Goal: Task Accomplishment & Management: Manage account settings

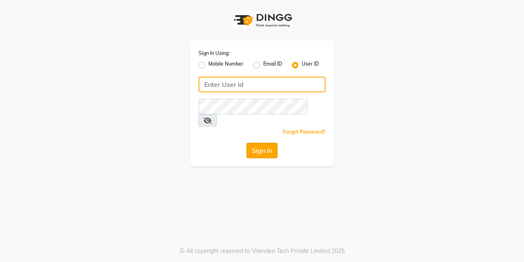
type input "lasuranspa"
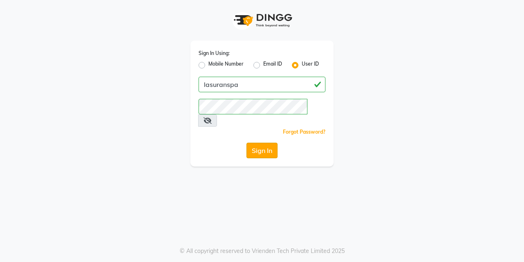
click at [262, 142] on button "Sign In" at bounding box center [261, 150] width 31 height 16
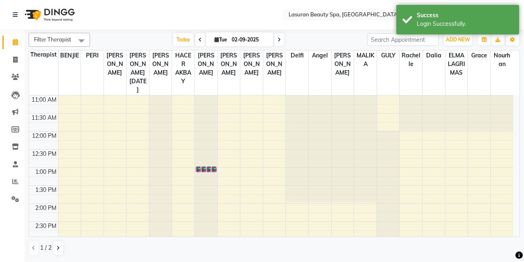
click at [182, 117] on td at bounding box center [285, 117] width 455 height 9
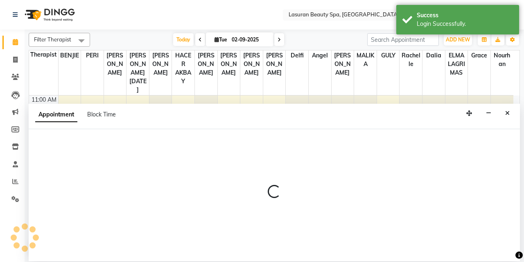
select select "54630"
select select "750"
select select "tentative"
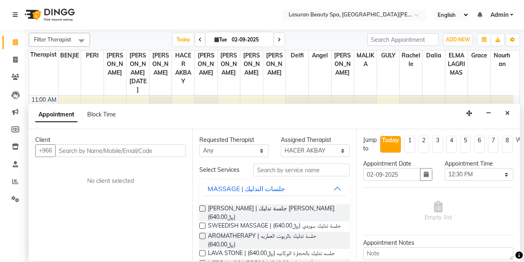
click at [144, 149] on input "text" at bounding box center [120, 150] width 131 height 13
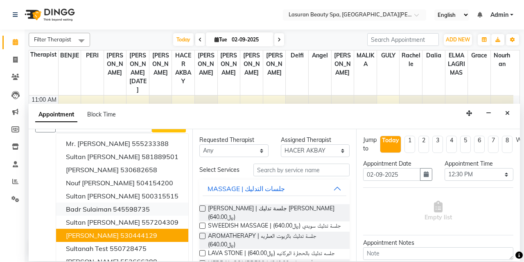
scroll to position [35, 0]
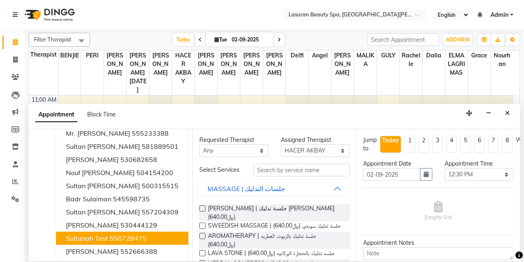
click at [124, 235] on ngb-highlight "550728475" at bounding box center [128, 238] width 37 height 8
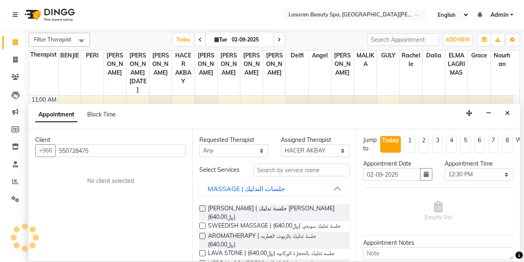
scroll to position [0, 0]
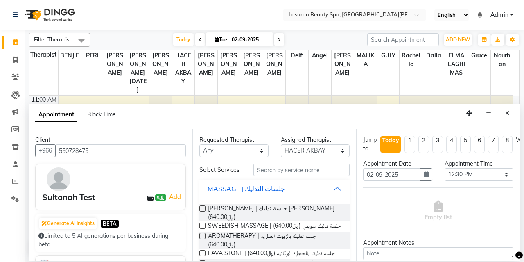
type input "550728475"
click at [203, 207] on label at bounding box center [202, 208] width 6 height 6
click at [203, 207] on input "checkbox" at bounding box center [201, 208] width 5 height 5
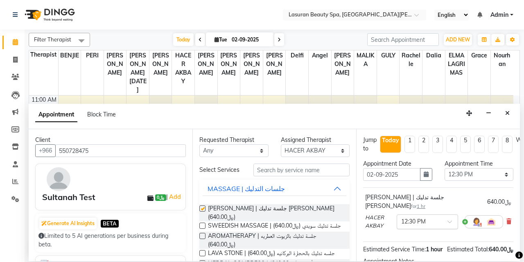
checkbox input "false"
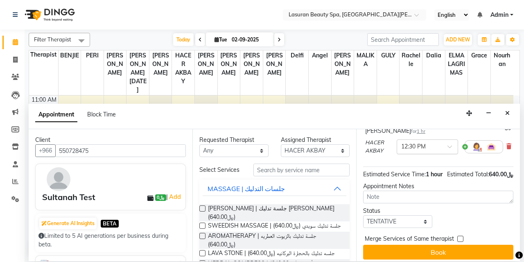
scroll to position [86, 0]
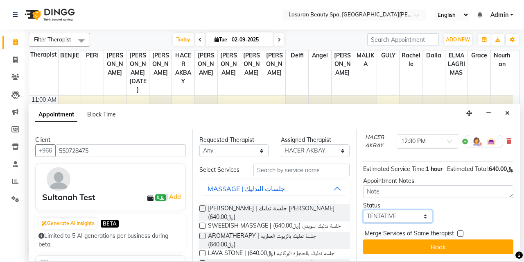
click at [414, 210] on select "Select TENTATIVE CONFIRM CHECK-IN UPCOMING" at bounding box center [397, 216] width 69 height 13
select select "upcoming"
click at [363, 210] on select "Select TENTATIVE CONFIRM CHECK-IN UPCOMING" at bounding box center [397, 216] width 69 height 13
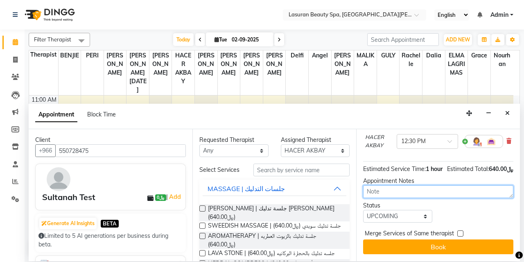
click at [392, 187] on textarea at bounding box center [438, 191] width 150 height 13
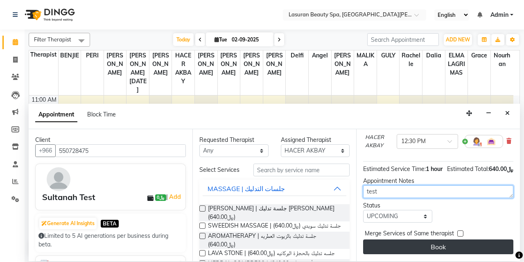
type textarea "test"
click at [442, 239] on button "Book" at bounding box center [438, 246] width 150 height 15
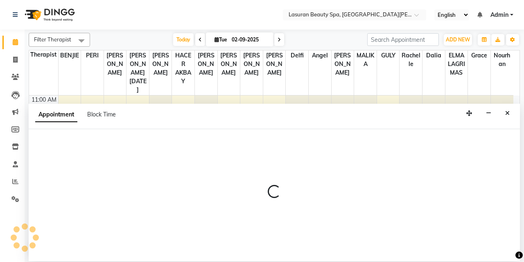
select select "54630"
select select "tentative"
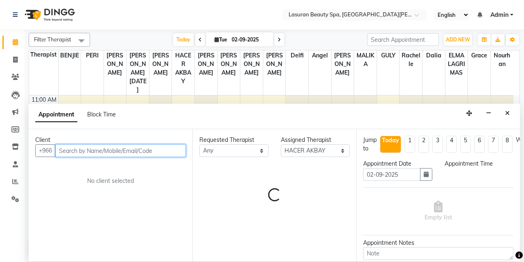
select select "810"
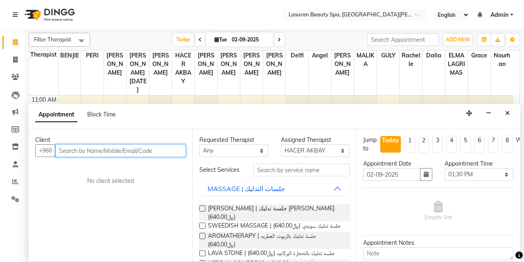
click at [107, 151] on input "text" at bounding box center [120, 150] width 131 height 13
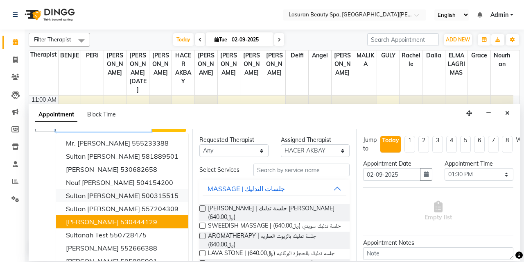
scroll to position [25, 0]
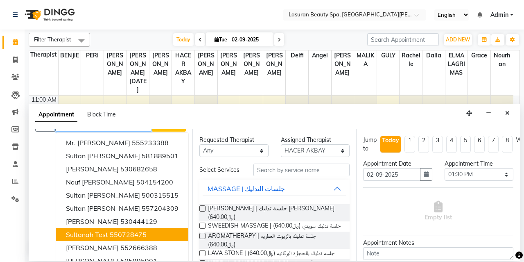
click at [117, 228] on button "Sultanah Test 550728475" at bounding box center [122, 234] width 132 height 13
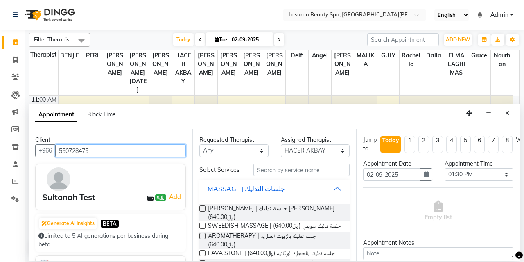
type input "550728475"
click at [204, 210] on label at bounding box center [202, 208] width 6 height 6
click at [204, 210] on input "checkbox" at bounding box center [201, 208] width 5 height 5
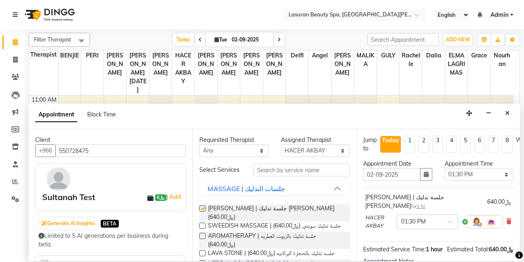
checkbox input "false"
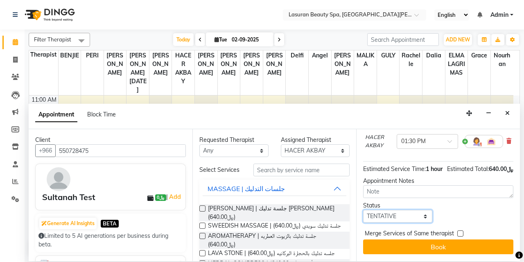
click at [419, 214] on select "Select TENTATIVE CONFIRM CHECK-IN UPCOMING" at bounding box center [397, 216] width 69 height 13
select select "upcoming"
click at [363, 210] on select "Select TENTATIVE CONFIRM CHECK-IN UPCOMING" at bounding box center [397, 216] width 69 height 13
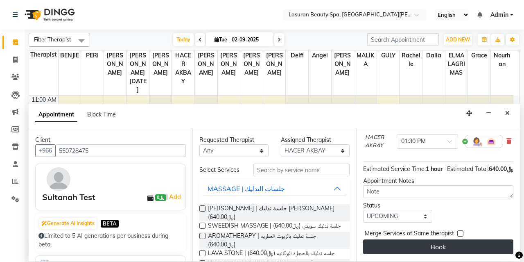
click at [416, 239] on button "Book" at bounding box center [438, 246] width 150 height 15
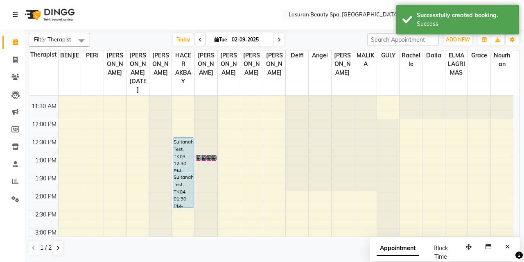
scroll to position [50, 0]
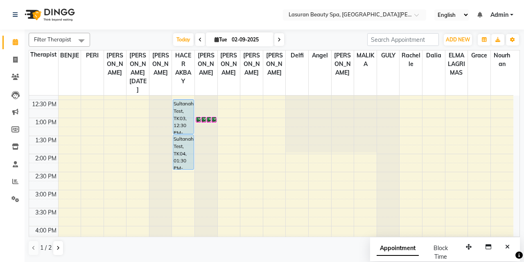
click at [182, 174] on div "11:00 AM 11:30 AM 12:00 PM 12:30 PM 1:00 PM 1:30 PM 2:00 PM 2:30 PM 3:00 PM 3:3…" at bounding box center [271, 244] width 484 height 396
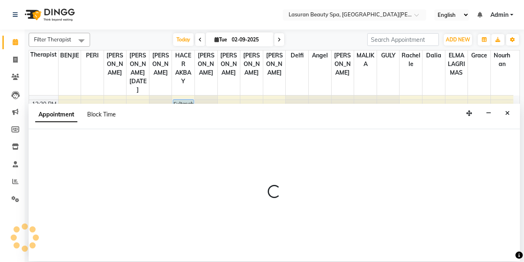
click at [100, 117] on span "Block Time" at bounding box center [101, 113] width 29 height 7
select select "54630"
select select "870"
select select "885"
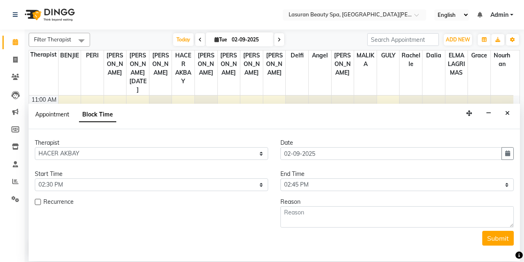
scroll to position [0, 0]
click at [56, 116] on span "Appointment" at bounding box center [52, 113] width 34 height 7
select select "tentative"
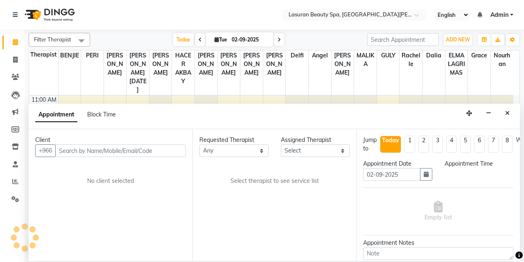
click at [83, 145] on input "text" at bounding box center [120, 150] width 131 height 13
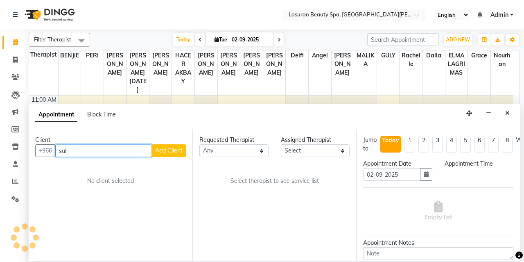
click at [71, 151] on input "sul" at bounding box center [103, 150] width 97 height 13
type input "s"
click at [90, 146] on input "sult" at bounding box center [103, 150] width 97 height 13
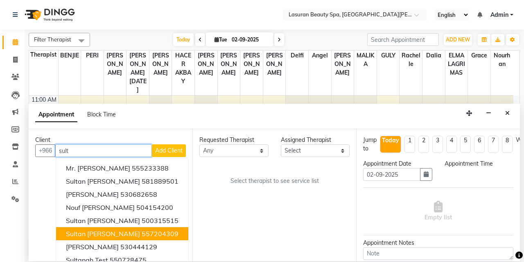
scroll to position [31, 0]
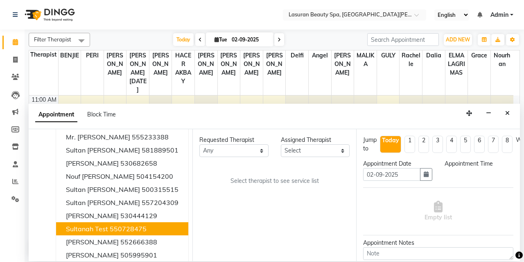
click at [100, 230] on span "Sultanah Test" at bounding box center [87, 228] width 42 height 8
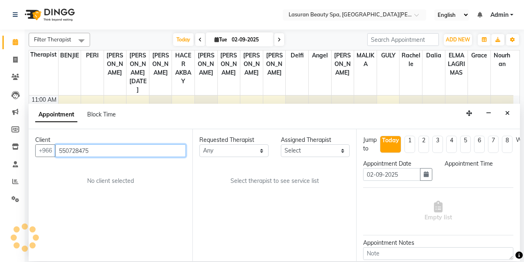
scroll to position [0, 0]
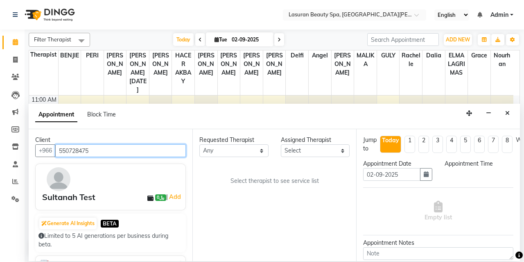
click at [139, 144] on input "550728475" at bounding box center [120, 150] width 131 height 13
type input "550728475"
click at [252, 174] on div "Requested Therapist Any AHMED ALJOHARY Ahmed Kouraichy Ali Marlea Angel BENJIE …" at bounding box center [274, 194] width 164 height 131
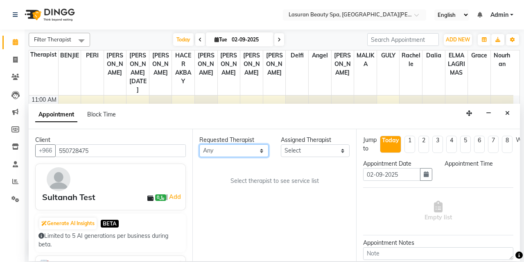
click at [264, 150] on select "Any AHMED ALJOHARY Ahmed Kouraichy Ali Marlea Angel BENJIE Chaima BLHAMIDIYA Da…" at bounding box center [233, 150] width 69 height 13
select select "67194"
click at [199, 144] on select "Any AHMED ALJOHARY Ahmed Kouraichy Ali Marlea Angel BENJIE Chaima BLHAMIDIYA Da…" at bounding box center [233, 150] width 69 height 13
select select "67194"
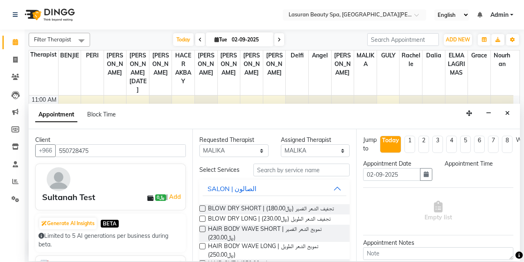
click at [200, 207] on label at bounding box center [202, 208] width 6 height 6
click at [200, 207] on input "checkbox" at bounding box center [201, 208] width 5 height 5
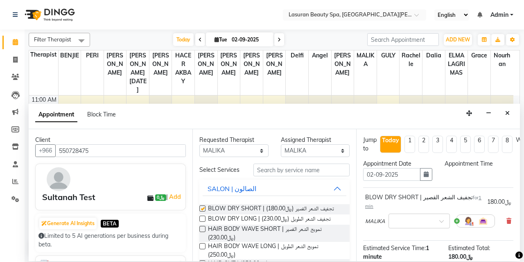
checkbox input "false"
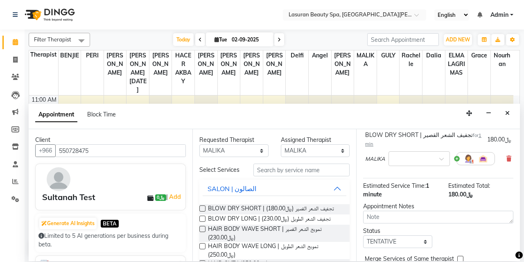
scroll to position [93, 0]
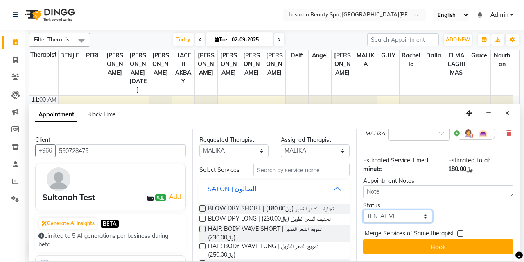
click at [399, 210] on select "Select TENTATIVE CONFIRM CHECK-IN UPCOMING" at bounding box center [397, 216] width 69 height 13
select select "upcoming"
click at [363, 210] on select "Select TENTATIVE CONFIRM CHECK-IN UPCOMING" at bounding box center [397, 216] width 69 height 13
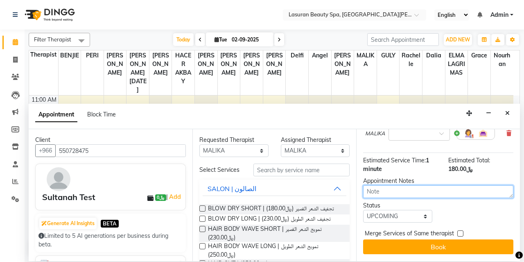
click at [381, 185] on textarea at bounding box center [438, 191] width 150 height 13
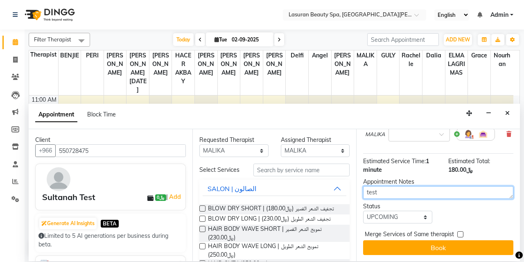
scroll to position [72, 0]
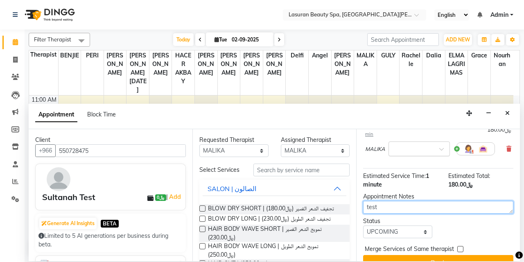
type textarea "test"
click at [413, 147] on input "text" at bounding box center [411, 148] width 36 height 9
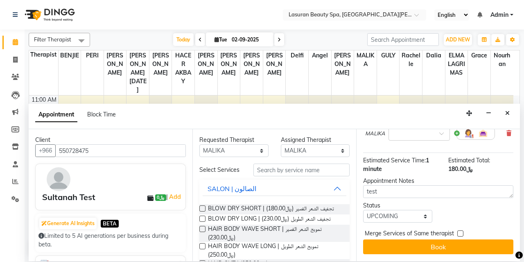
click at [201, 207] on label at bounding box center [202, 208] width 6 height 6
click at [201, 207] on input "checkbox" at bounding box center [201, 208] width 5 height 5
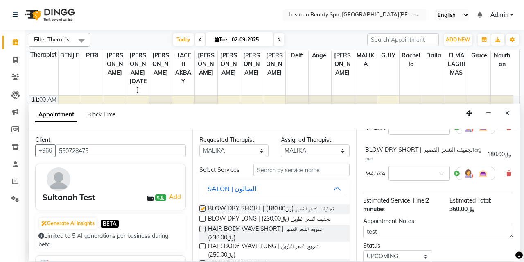
checkbox input "false"
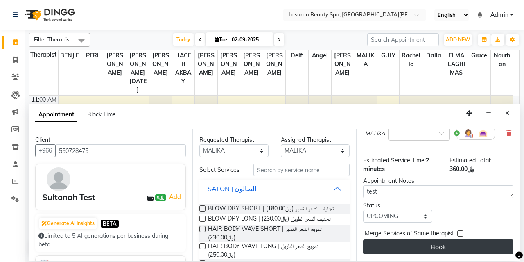
click at [396, 242] on button "Book" at bounding box center [438, 246] width 150 height 15
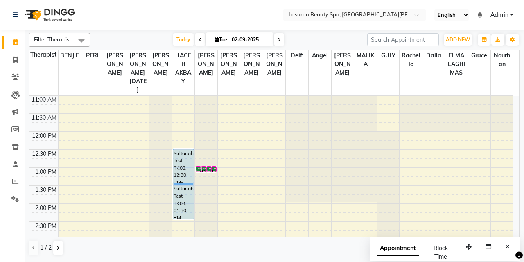
click at [178, 157] on div "Sultanah Test, TK03, 12:30 PM-01:30 PM, LUMI LUMI | جلسة تدليك لومي لومي" at bounding box center [183, 166] width 20 height 34
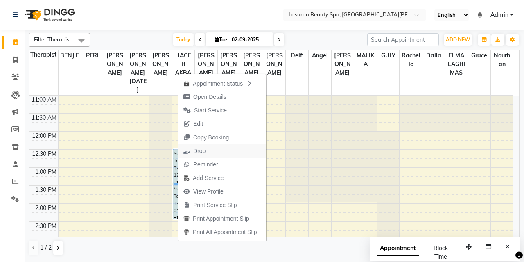
click at [202, 148] on span "Drop" at bounding box center [199, 151] width 12 height 9
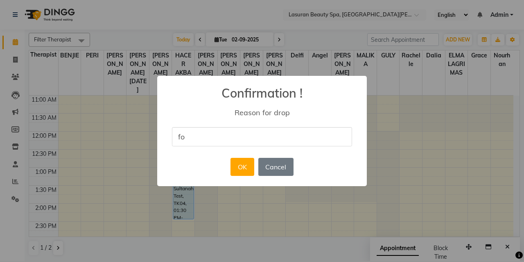
type input "For Testing"
click at [243, 166] on button "OK" at bounding box center [241, 167] width 23 height 18
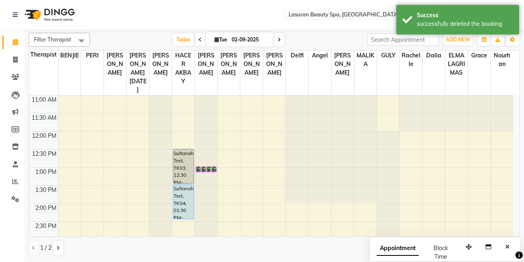
click at [186, 204] on div "Sultanah Test, TK04, 01:30 PM-02:30 PM, LUMI LUMI | جلسة تدليك لومي لومي" at bounding box center [183, 201] width 20 height 34
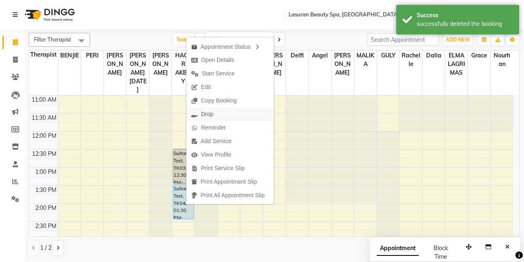
click at [193, 114] on icon "button" at bounding box center [194, 114] width 7 height 6
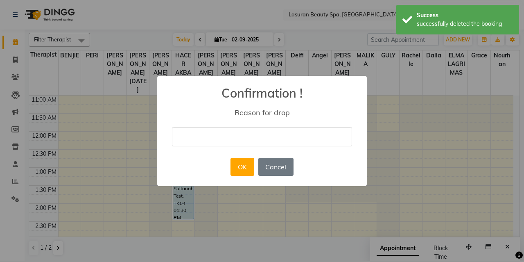
click at [237, 133] on input "text" at bounding box center [262, 136] width 180 height 19
type input "For Testing"
click at [247, 166] on button "OK" at bounding box center [241, 167] width 23 height 18
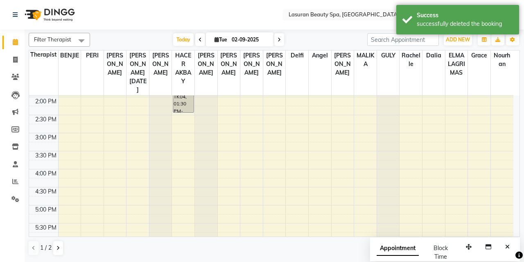
scroll to position [0, 0]
